Goal: Task Accomplishment & Management: Use online tool/utility

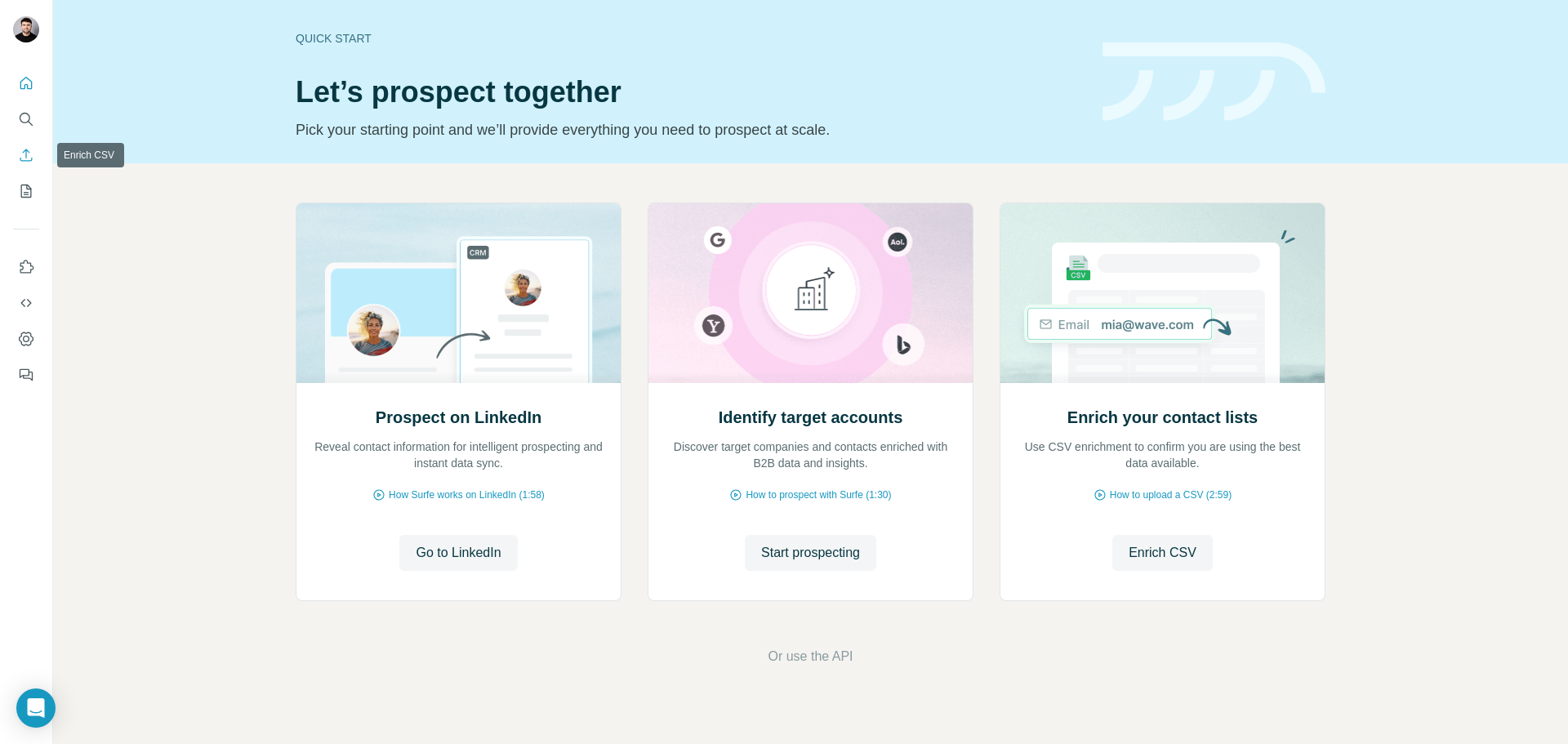
click at [25, 155] on icon "Enrich CSV" at bounding box center [27, 155] width 17 height 17
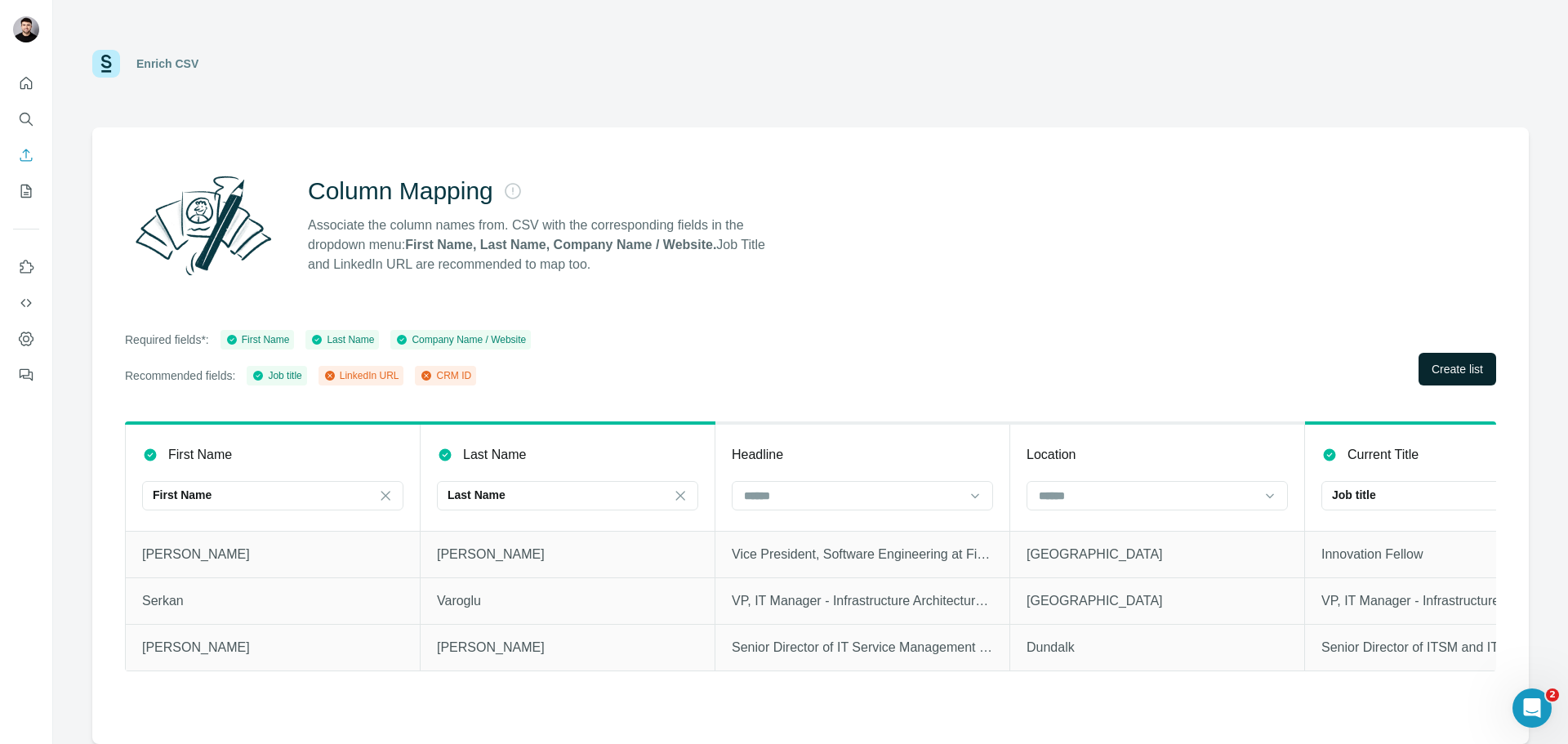
click at [1431, 374] on span "Create list" at bounding box center [1457, 370] width 51 height 17
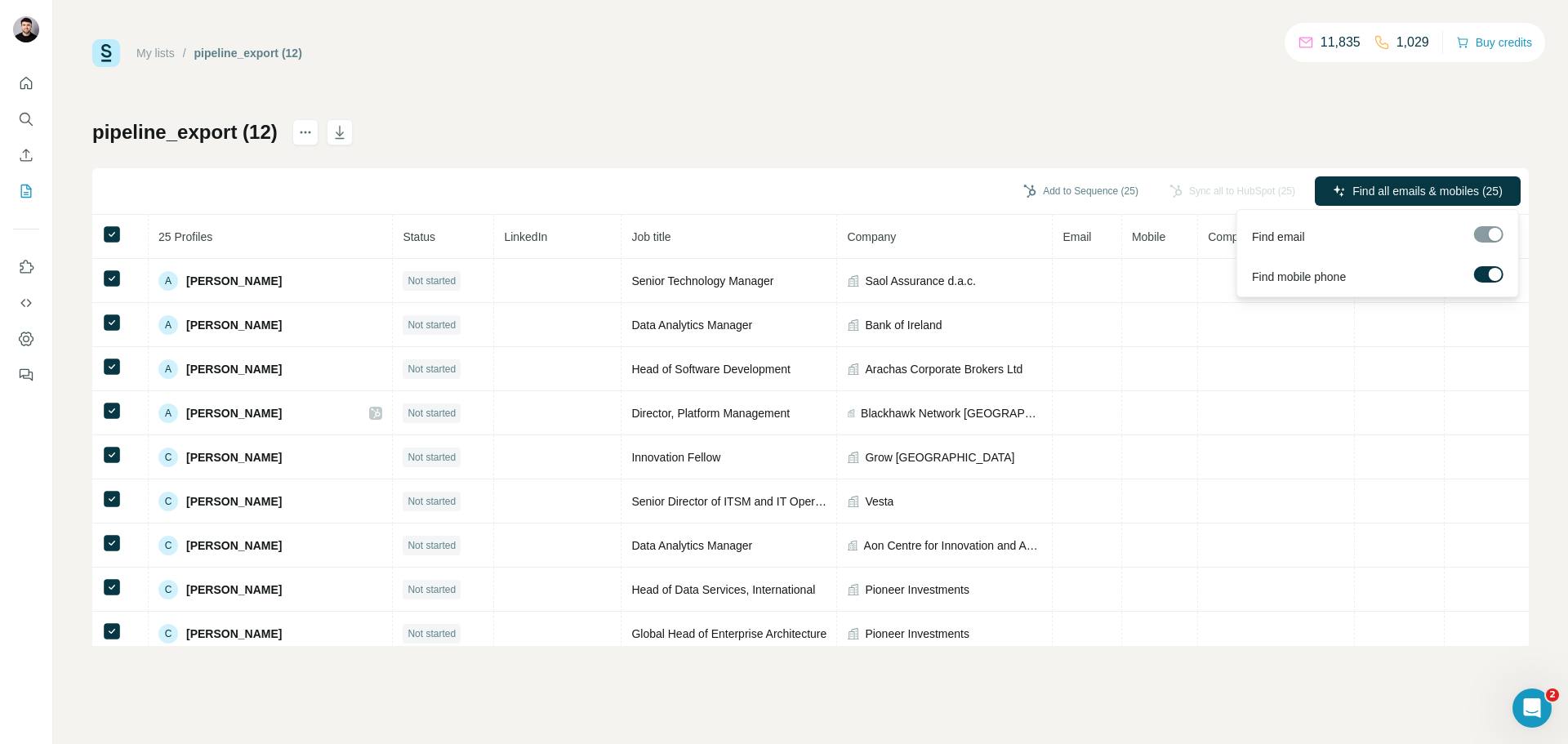
click at [1485, 233] on div at bounding box center [1489, 235] width 29 height 17
click at [1429, 192] on span "Find all emails & mobiles (25)" at bounding box center [1428, 192] width 150 height 17
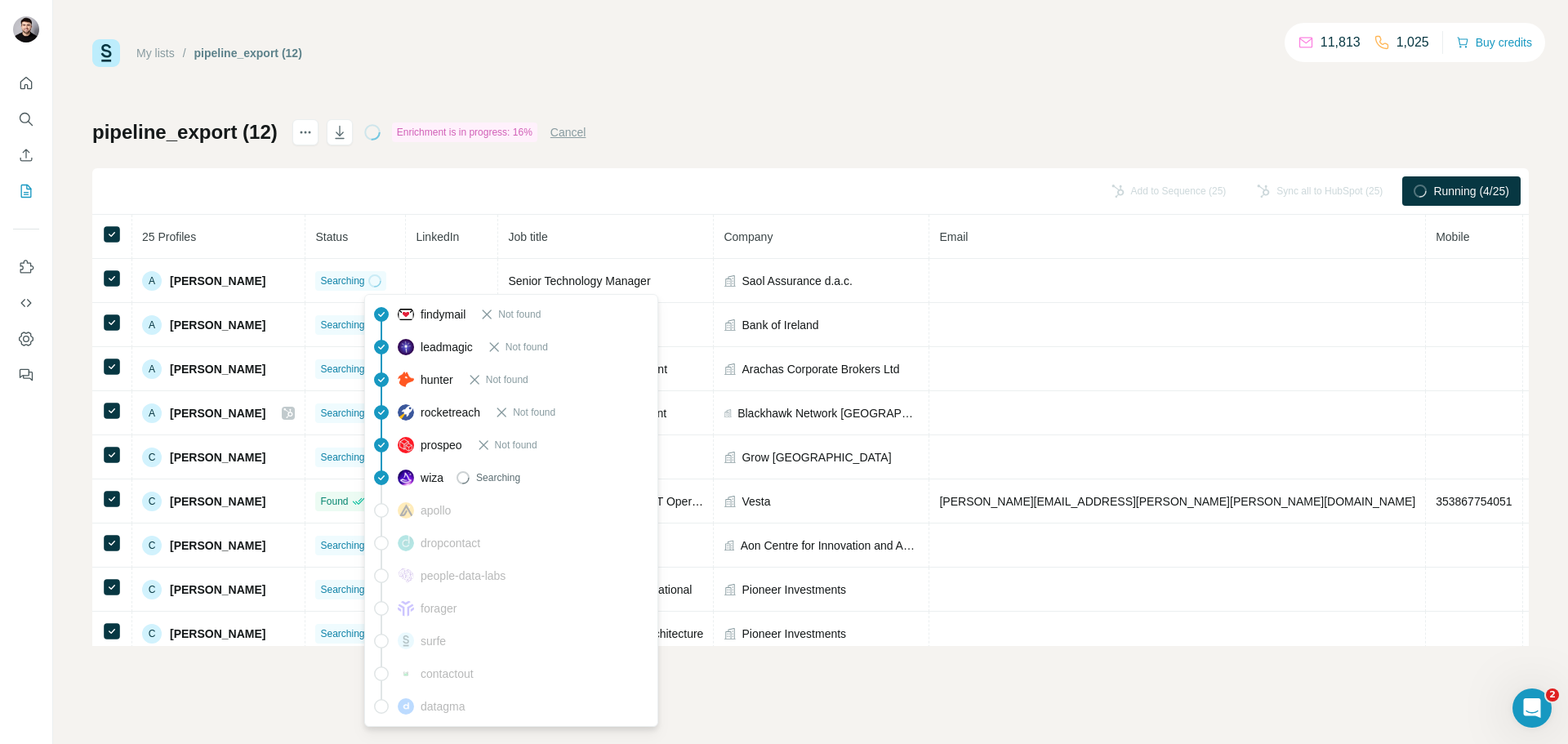
click at [827, 146] on div "pipeline_export (12) Enrichment is in progress: 16% Cancel Add to Sequence (25)…" at bounding box center [811, 383] width 1437 height 527
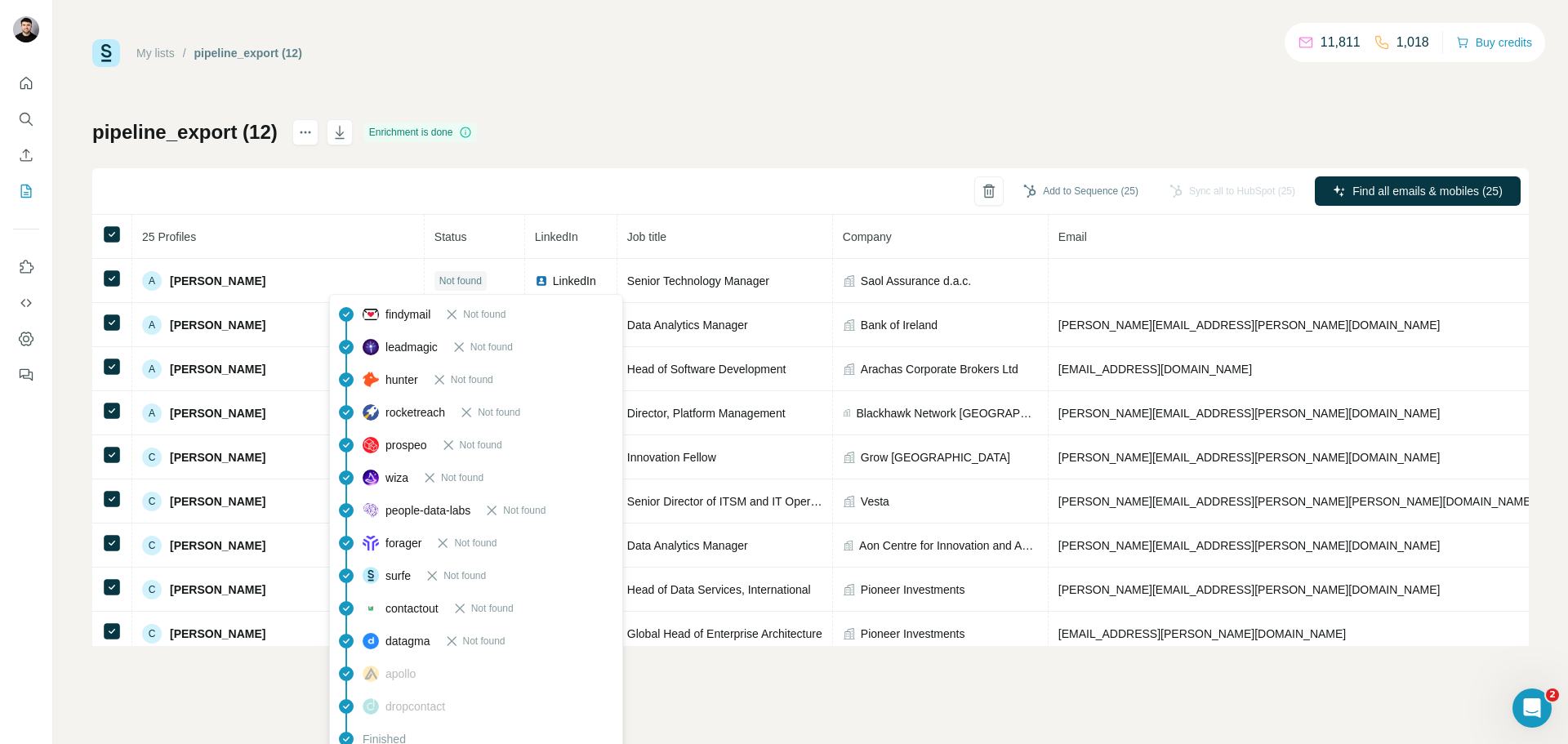
click at [683, 94] on div "My lists / pipeline_export (12) 11,811 1,018 Buy credits pipeline_export (12) E…" at bounding box center [811, 343] width 1437 height 607
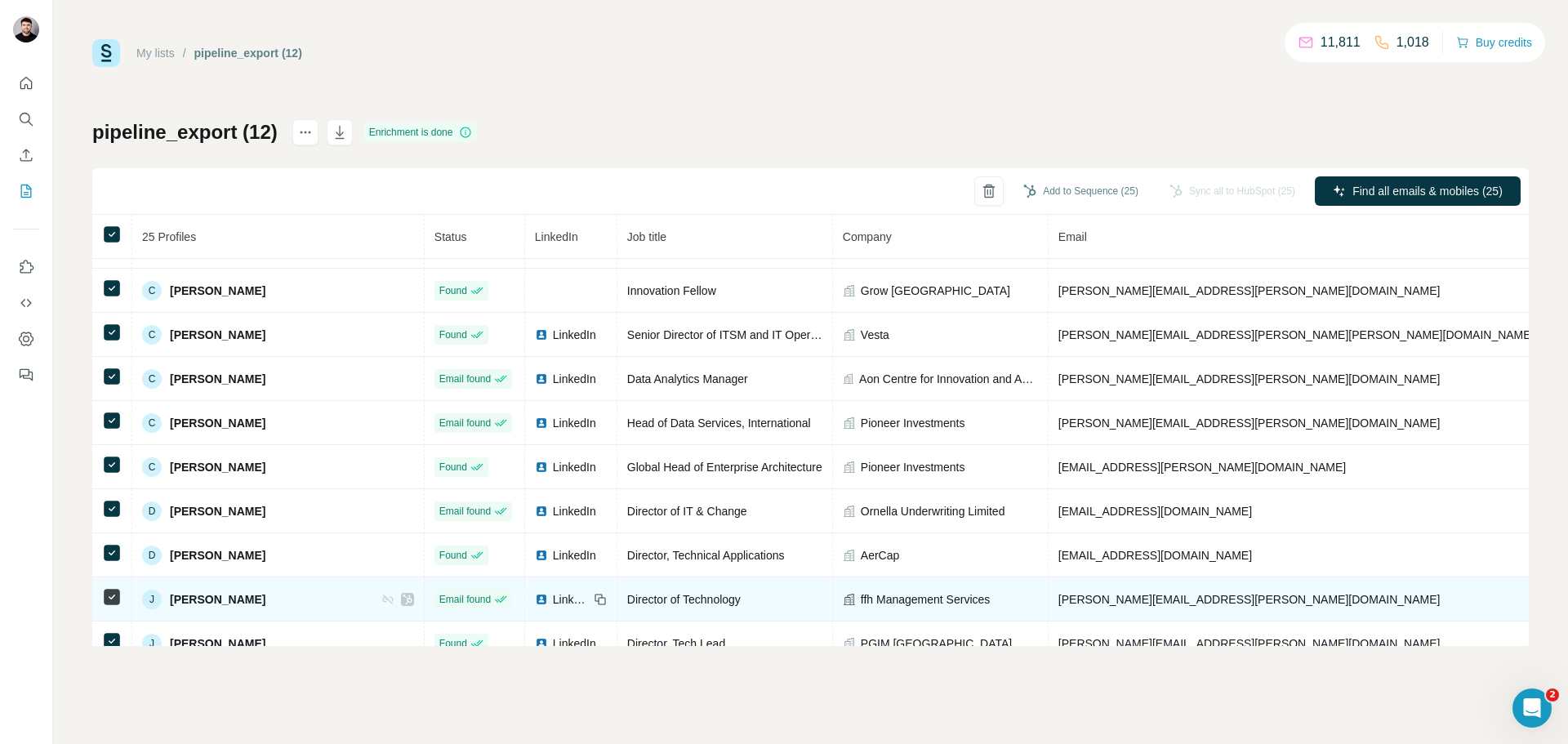
scroll to position [327, 0]
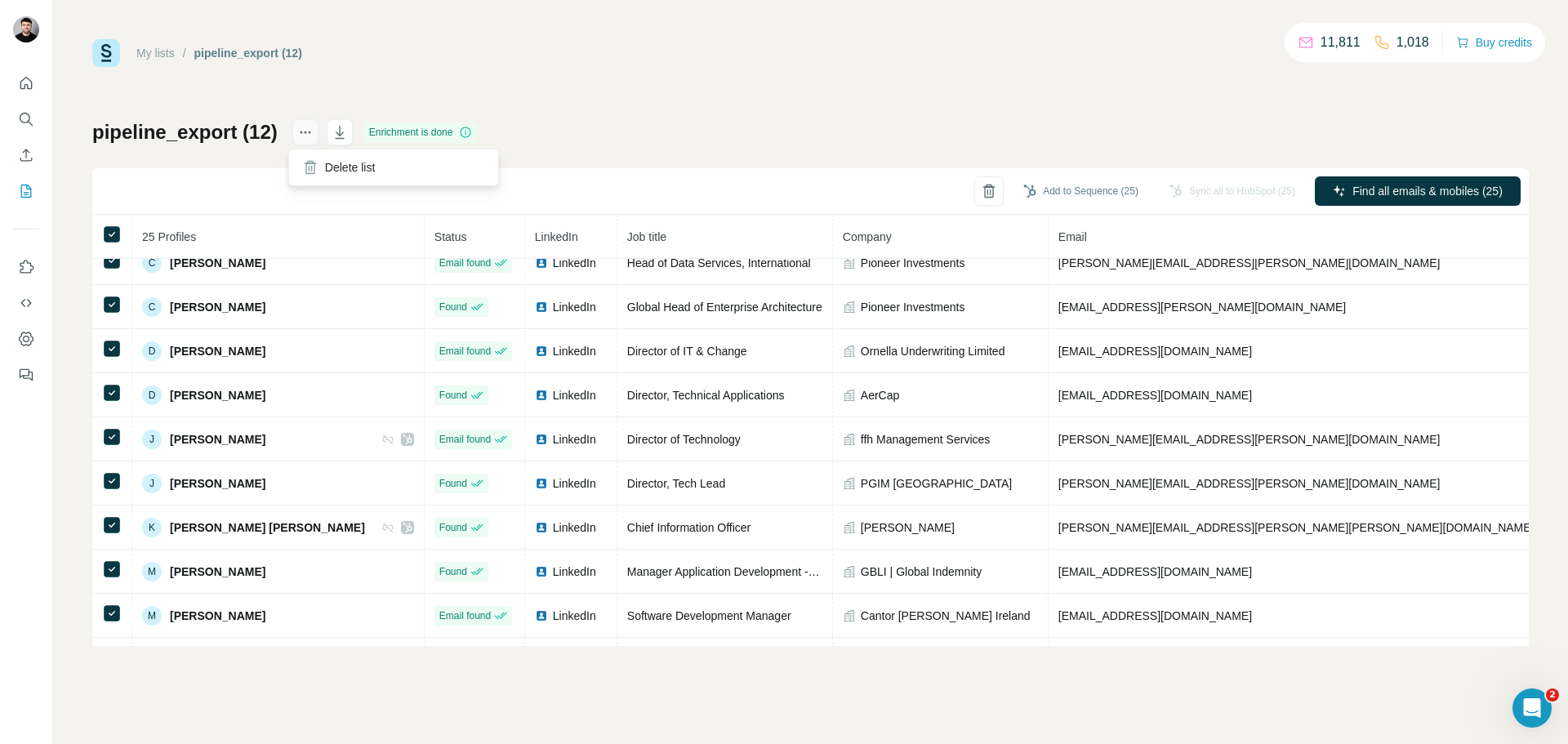
click at [295, 144] on button "actions" at bounding box center [305, 132] width 27 height 27
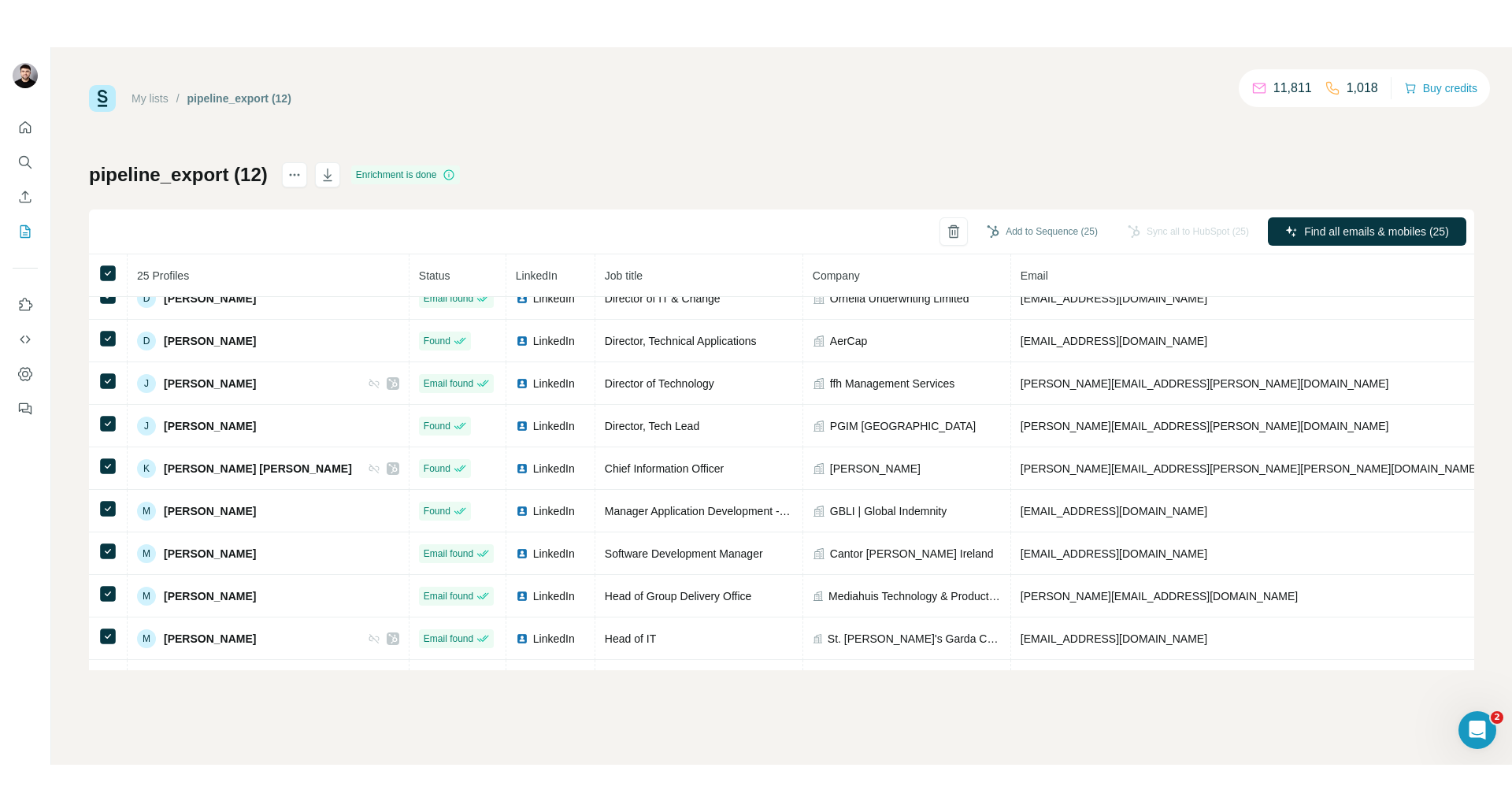
scroll to position [0, 0]
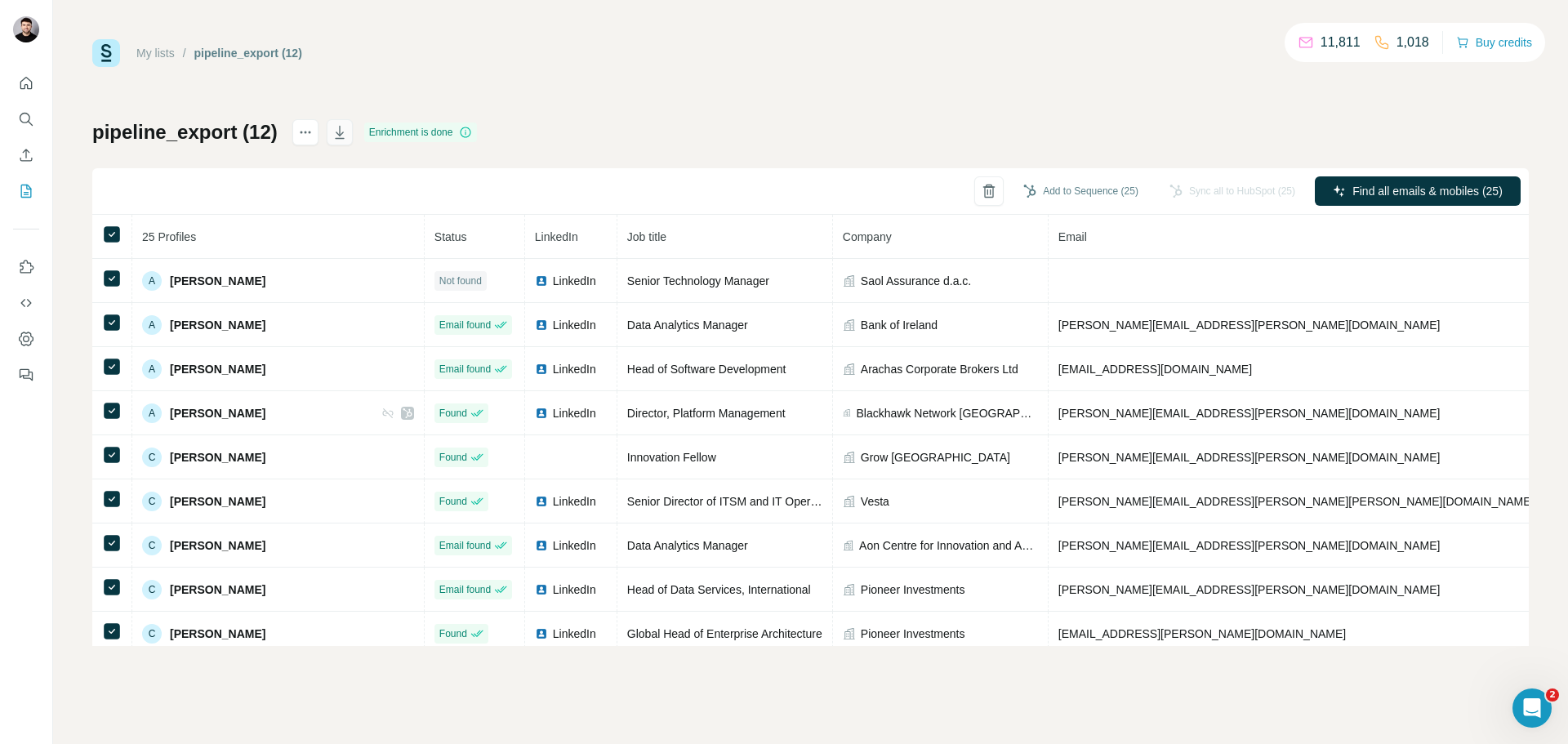
click at [332, 139] on icon "button" at bounding box center [340, 132] width 17 height 17
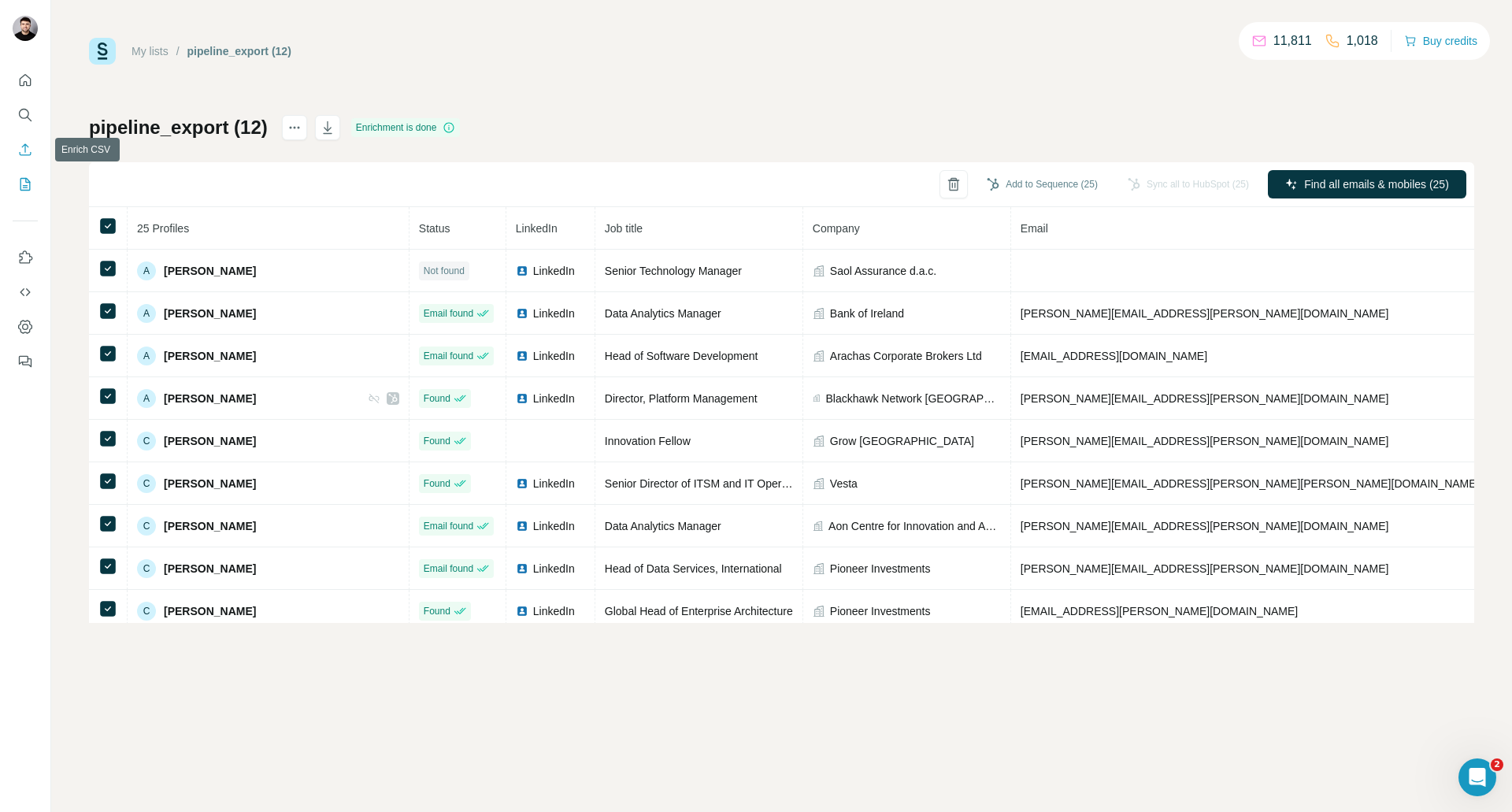
click at [22, 149] on icon "Enrich CSV" at bounding box center [26, 149] width 16 height 16
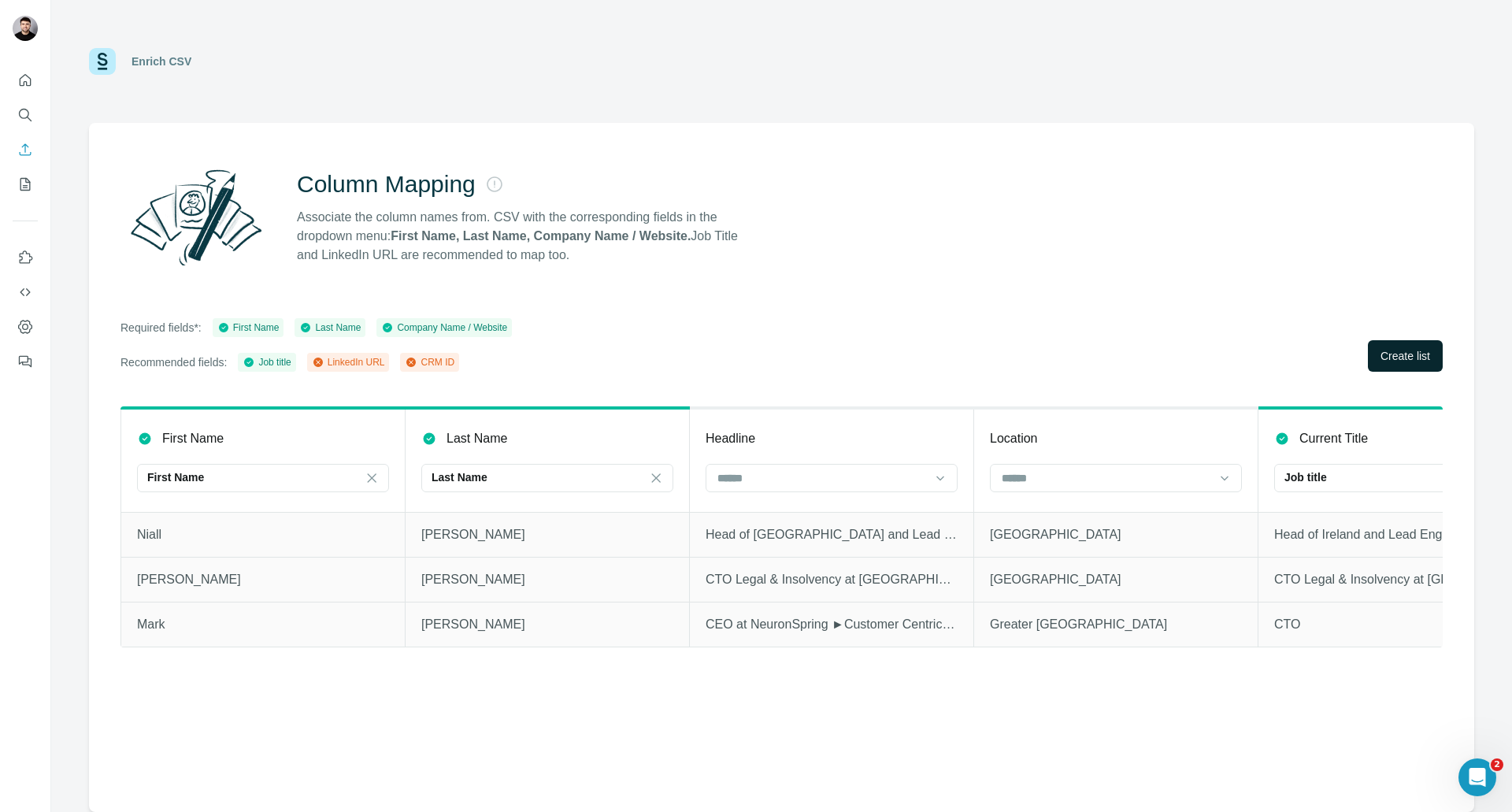
click at [1393, 356] on span "Create list" at bounding box center [1405, 356] width 50 height 16
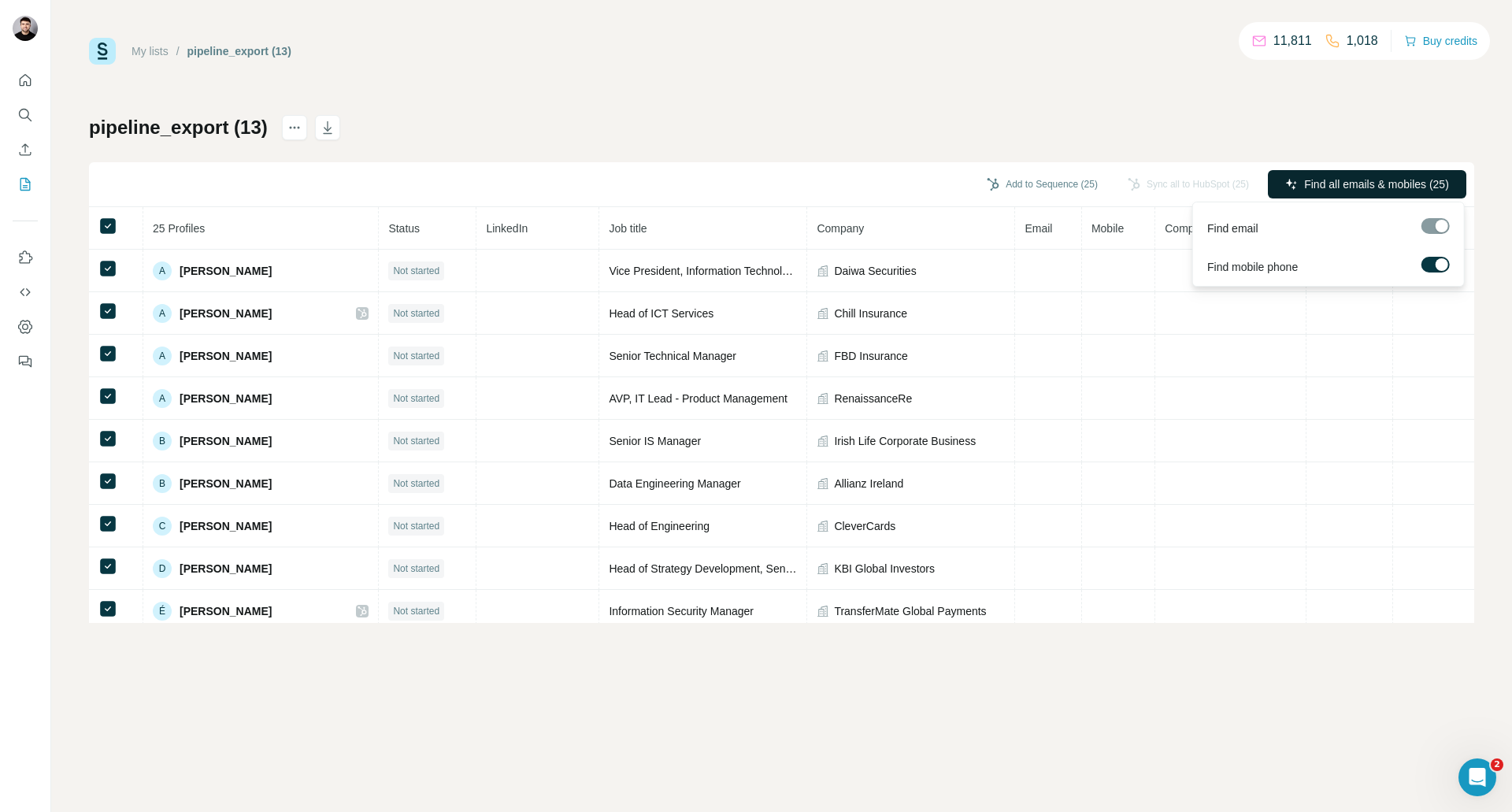
click at [1352, 181] on span "Find all emails & mobiles (25)" at bounding box center [1377, 185] width 145 height 16
